Goal: Task Accomplishment & Management: Complete application form

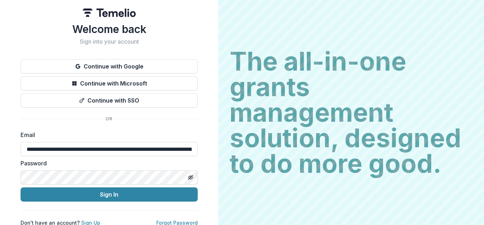
type input "**********"
click at [107, 149] on input "**********" at bounding box center [109, 149] width 177 height 14
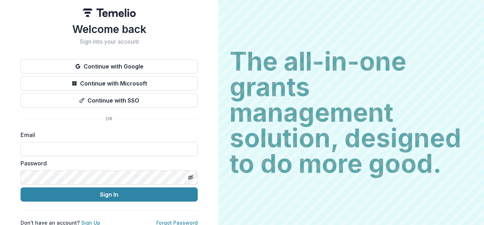
click at [107, 66] on button "Continue with Google" at bounding box center [109, 66] width 177 height 14
